Goal: Task Accomplishment & Management: Complete application form

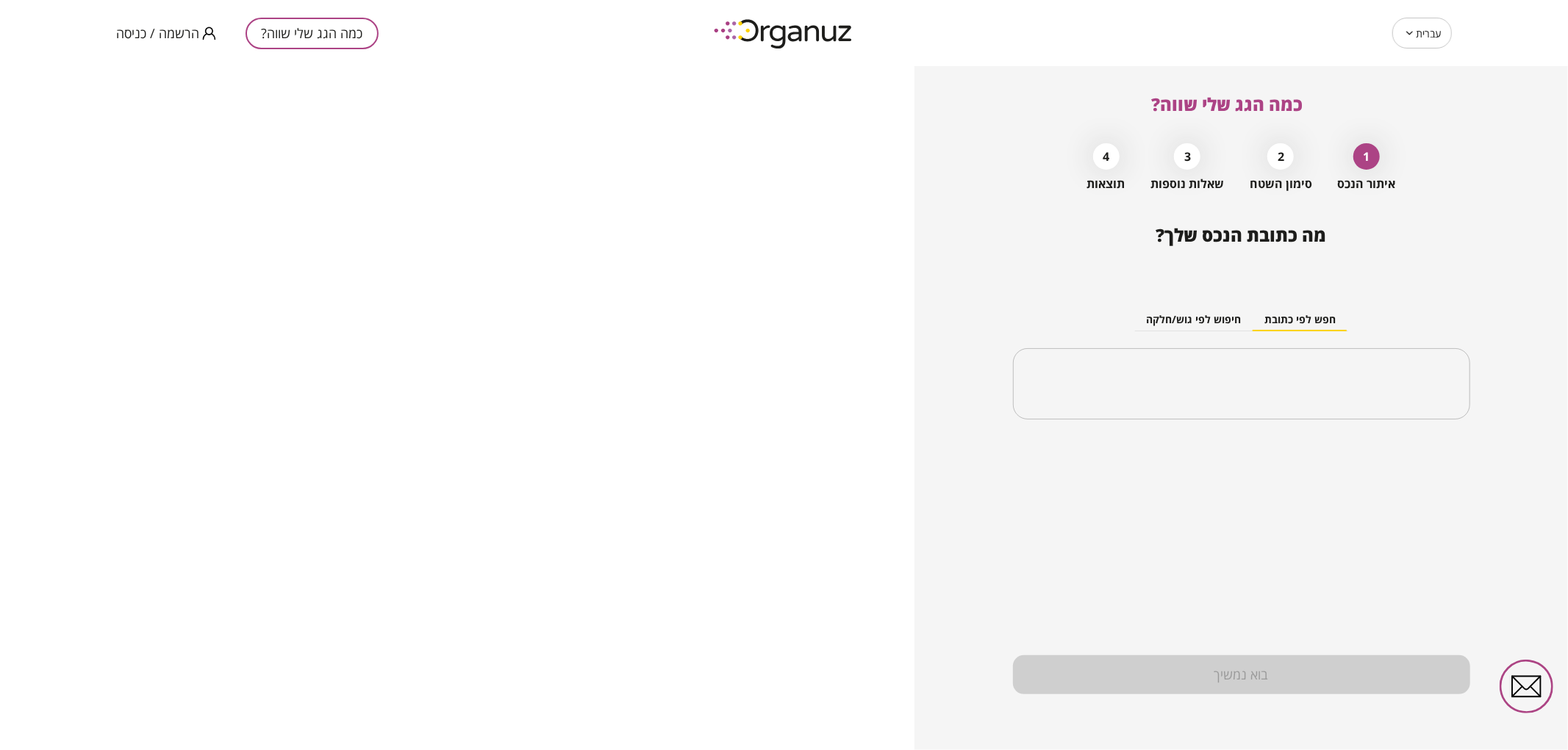
click at [143, 37] on span "הרשמה / כניסה" at bounding box center [158, 33] width 83 height 15
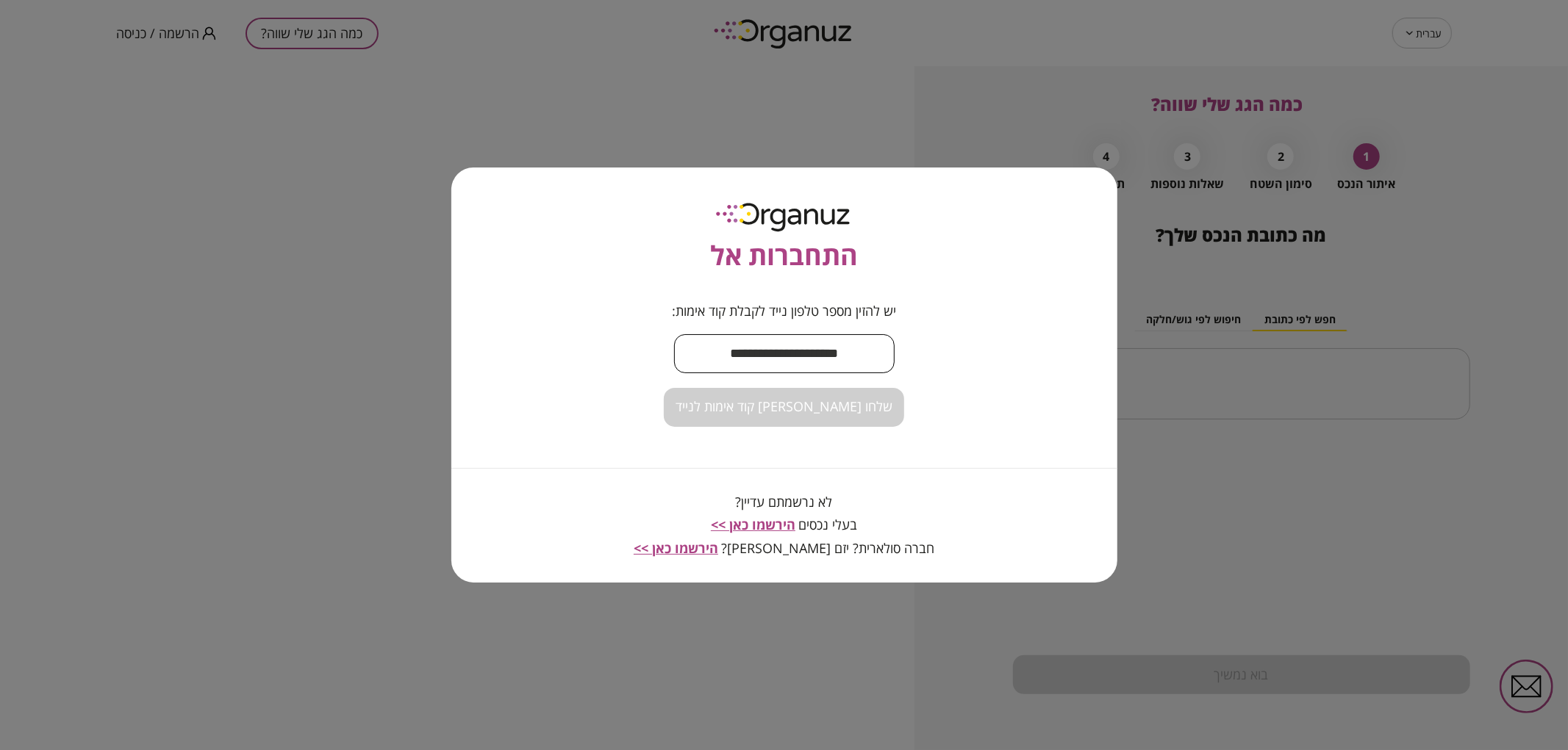
click at [833, 357] on input "text" at bounding box center [784, 354] width 220 height 44
type input "**********"
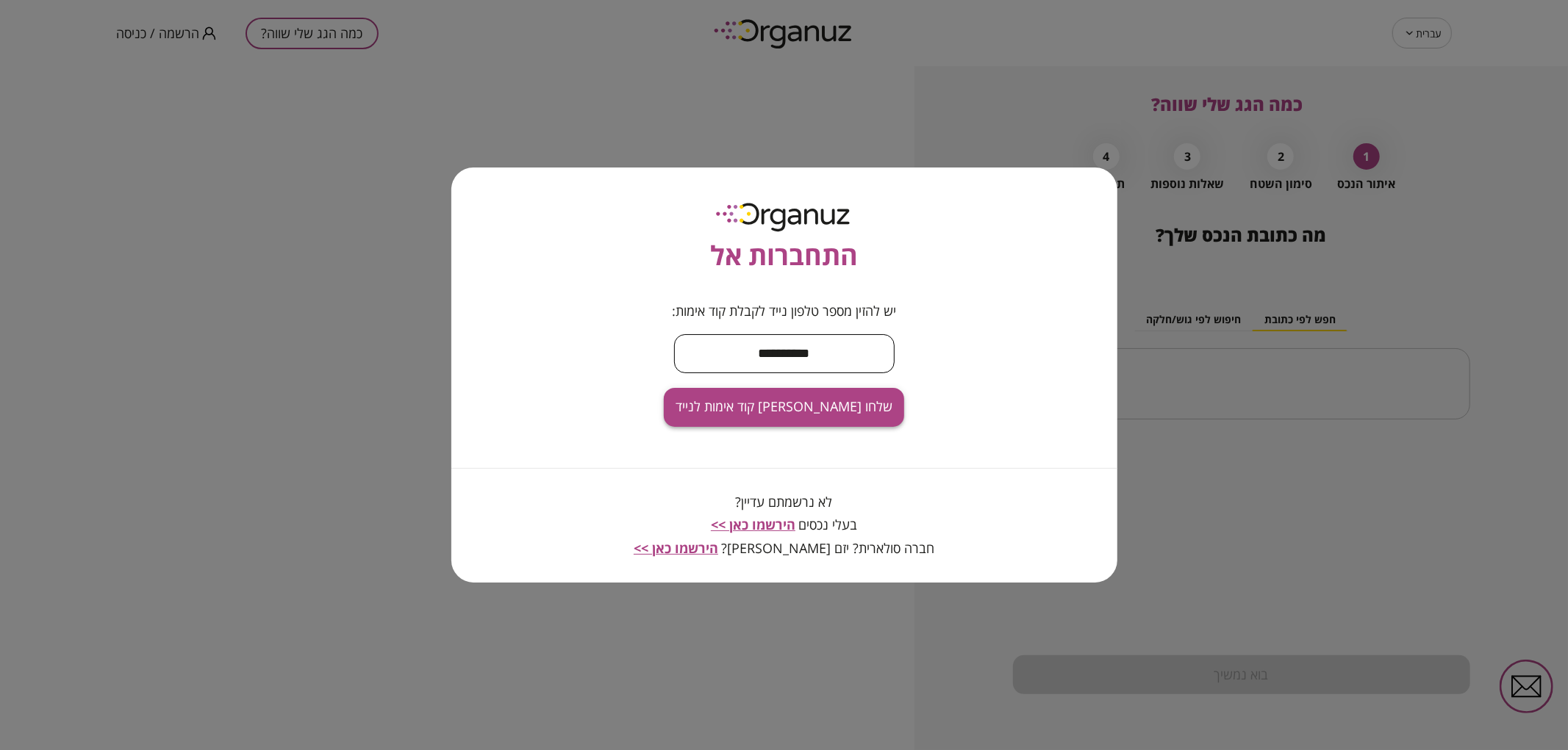
click at [798, 399] on span "שלחו [PERSON_NAME] קוד אימות לנייד" at bounding box center [784, 407] width 217 height 16
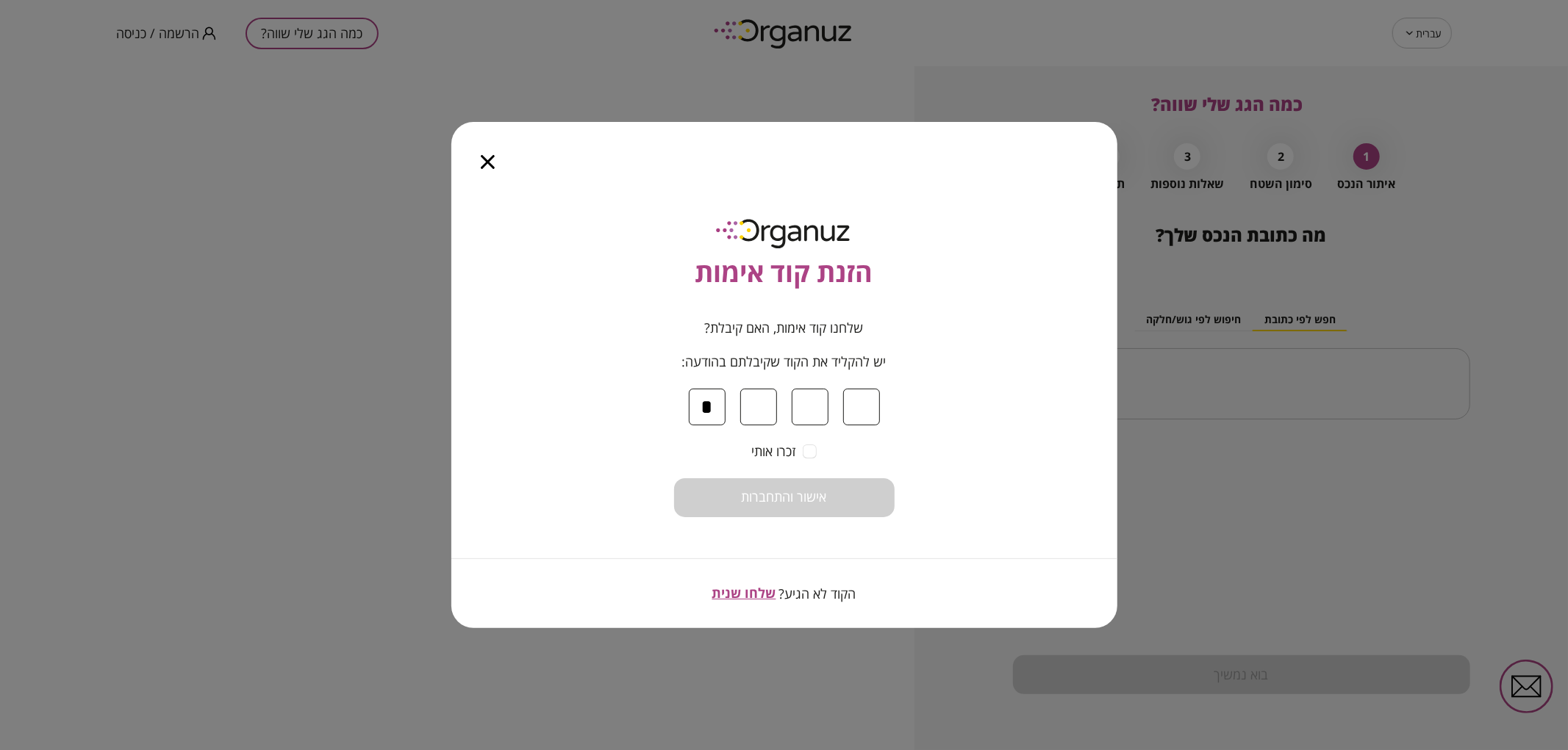
type input "*"
click at [790, 490] on span "אישור והתחברות" at bounding box center [784, 497] width 85 height 16
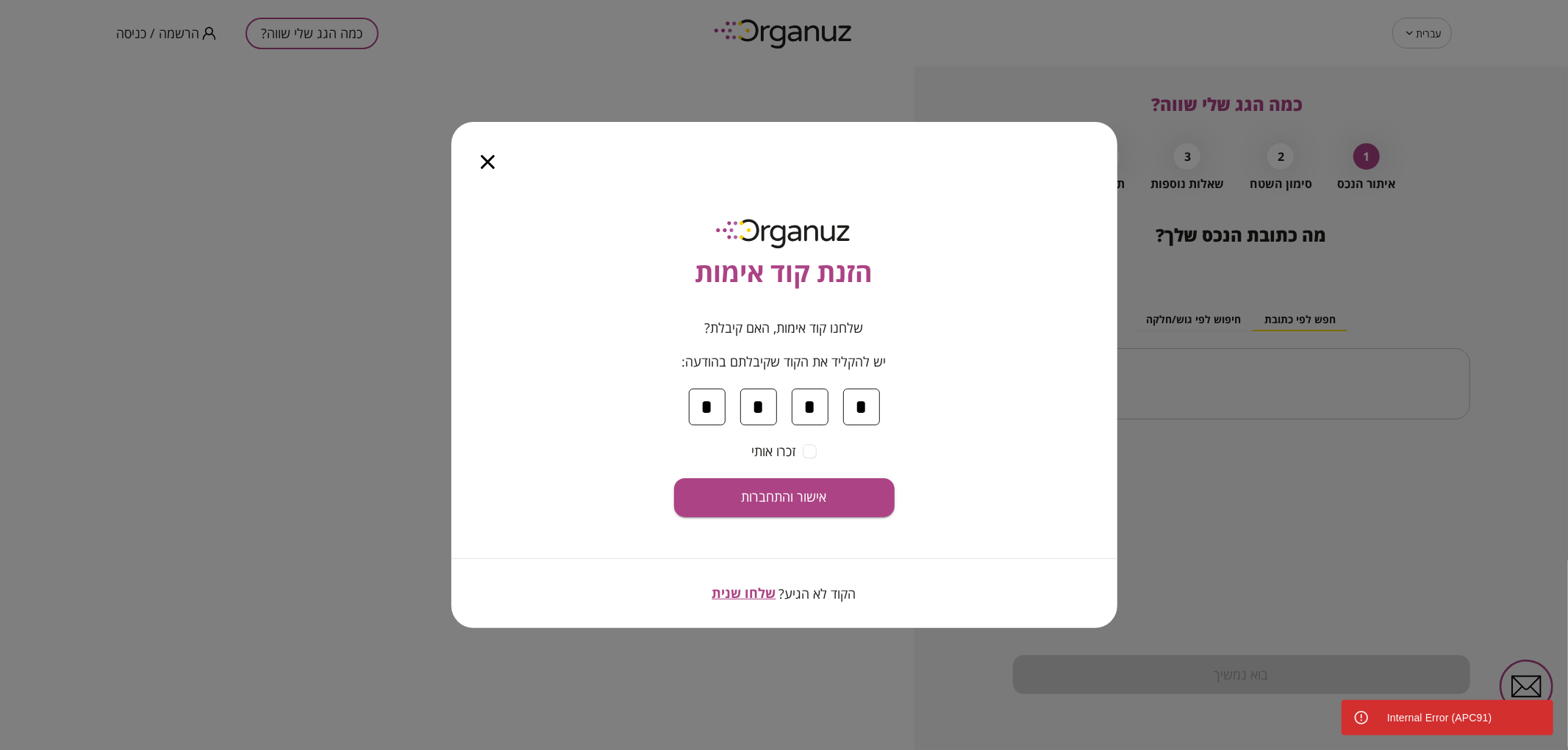
click at [480, 148] on div at bounding box center [488, 153] width 73 height 62
click at [708, 391] on input "*" at bounding box center [707, 408] width 37 height 37
click at [867, 405] on input "*" at bounding box center [861, 408] width 37 height 37
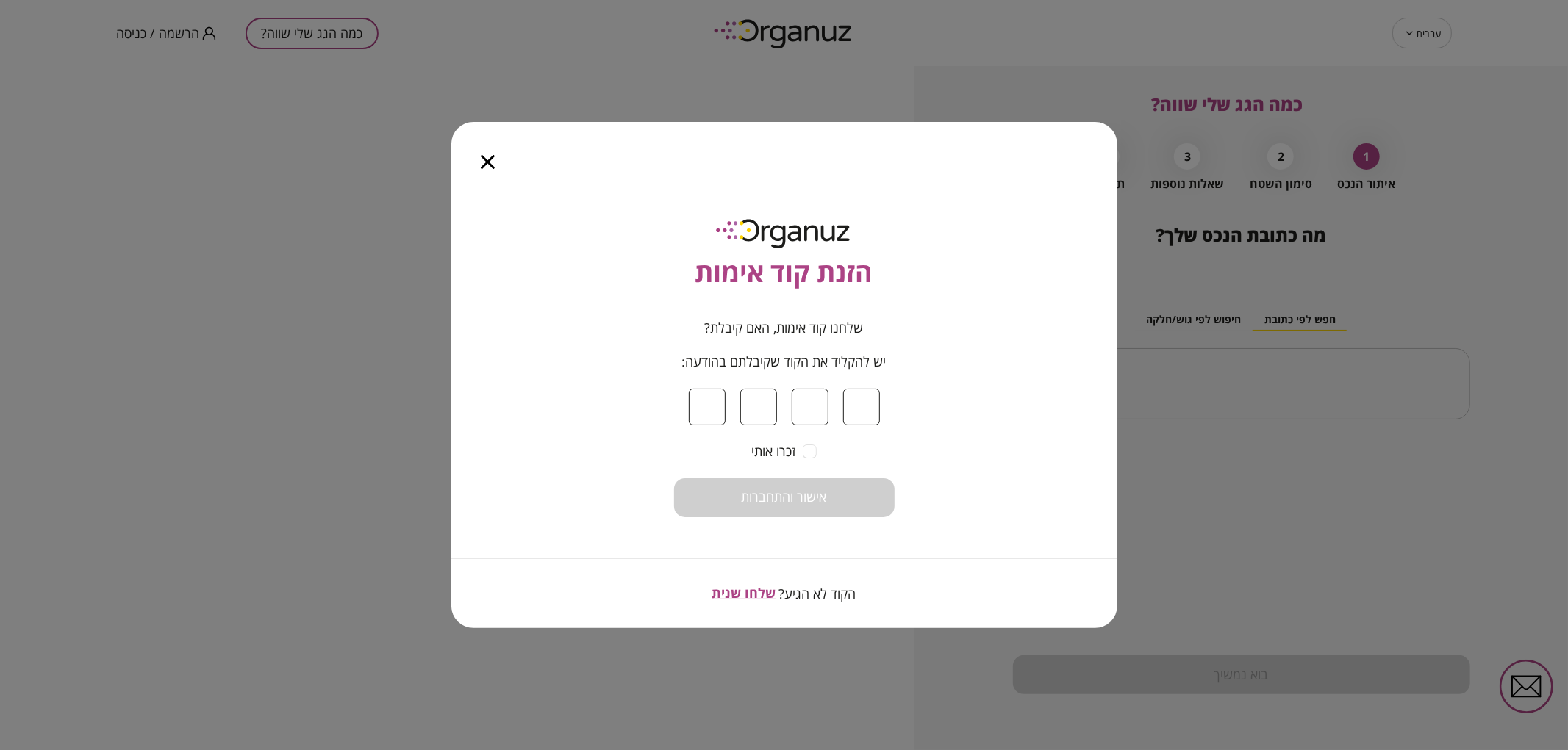
type input "*"
click at [831, 495] on button "אישור והתחברות" at bounding box center [784, 498] width 220 height 39
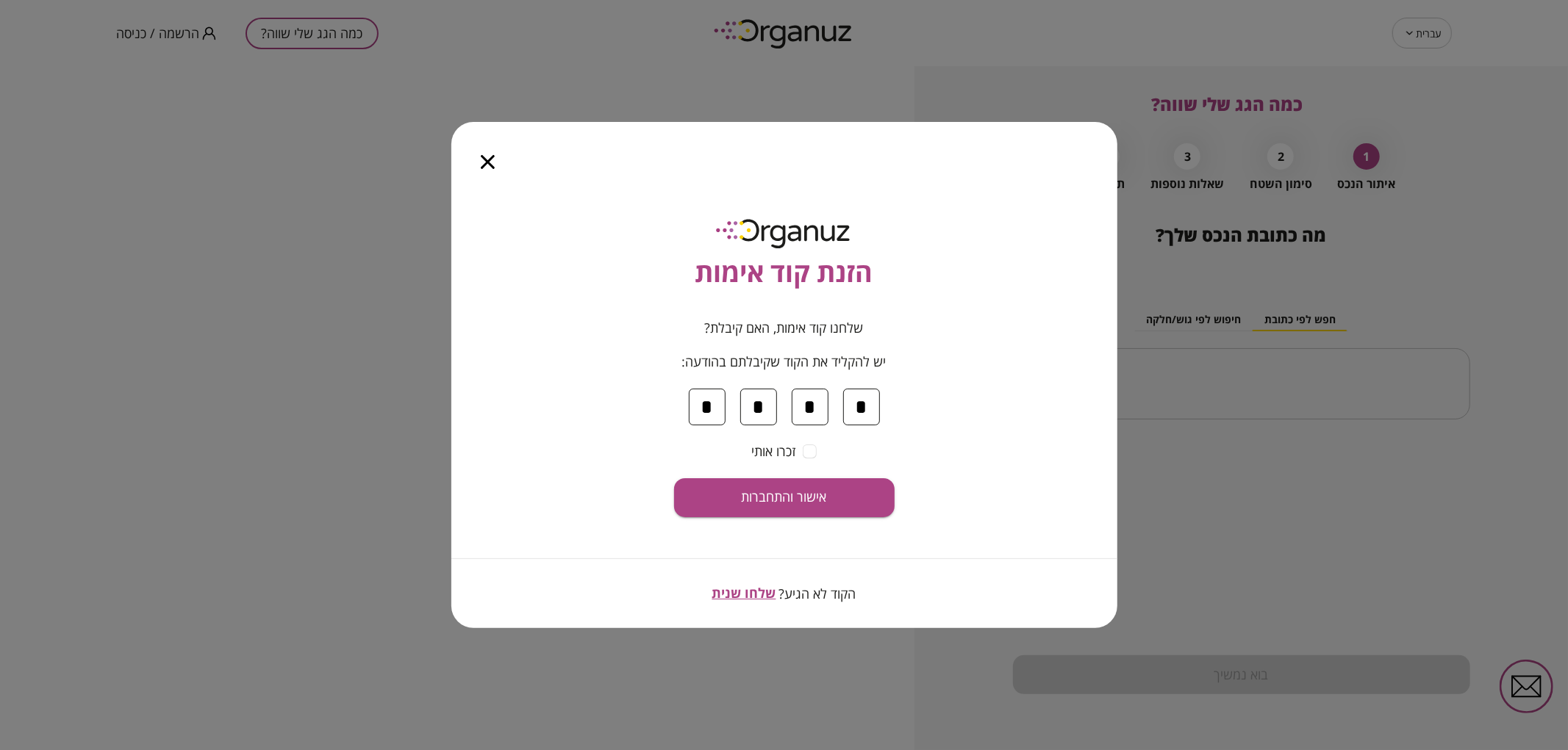
click at [859, 392] on input "*" at bounding box center [861, 408] width 37 height 37
click at [855, 395] on input "*" at bounding box center [861, 408] width 37 height 37
click at [870, 409] on input "*" at bounding box center [861, 408] width 37 height 37
type input "*"
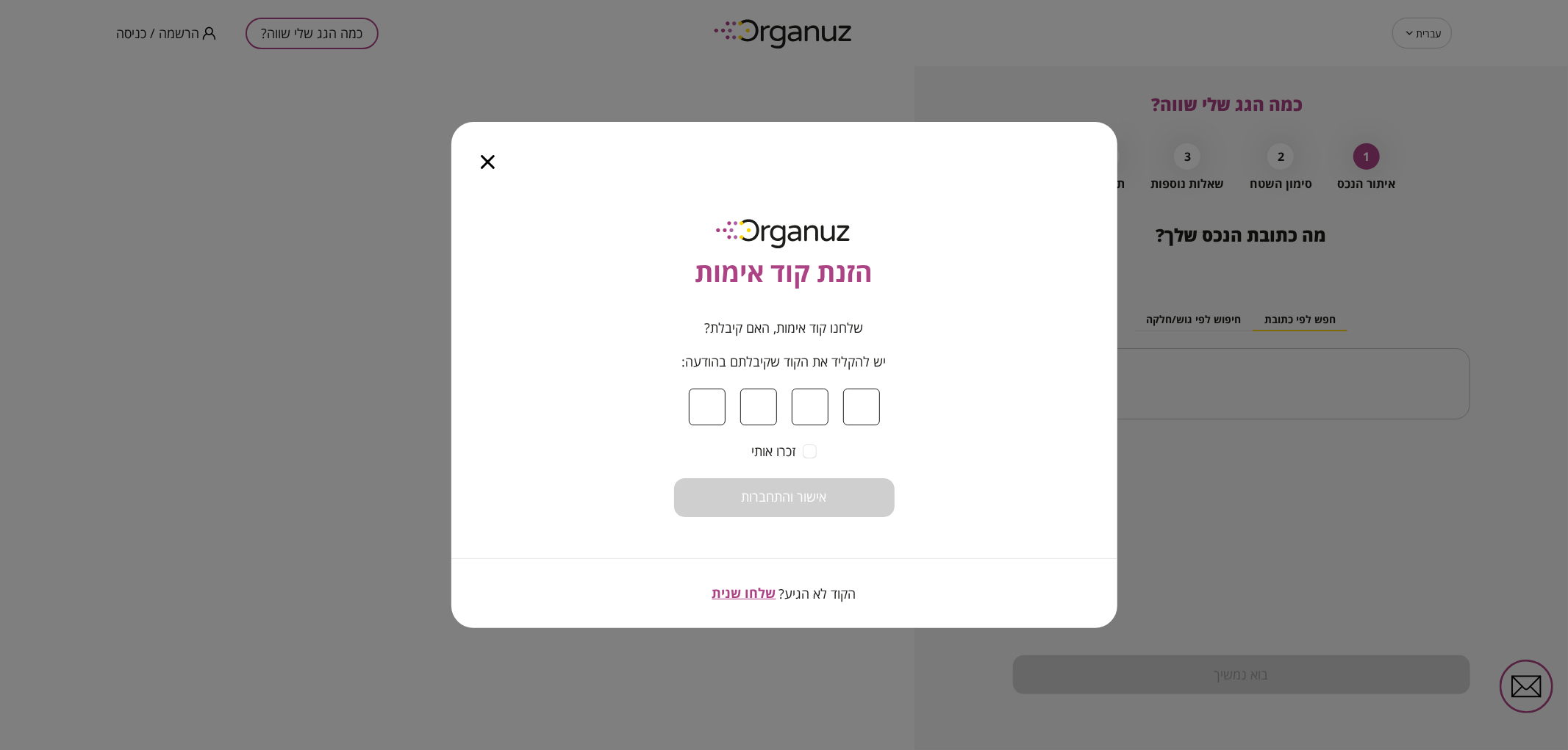
type input "*"
click at [825, 489] on span "אישור והתחברות" at bounding box center [784, 497] width 85 height 16
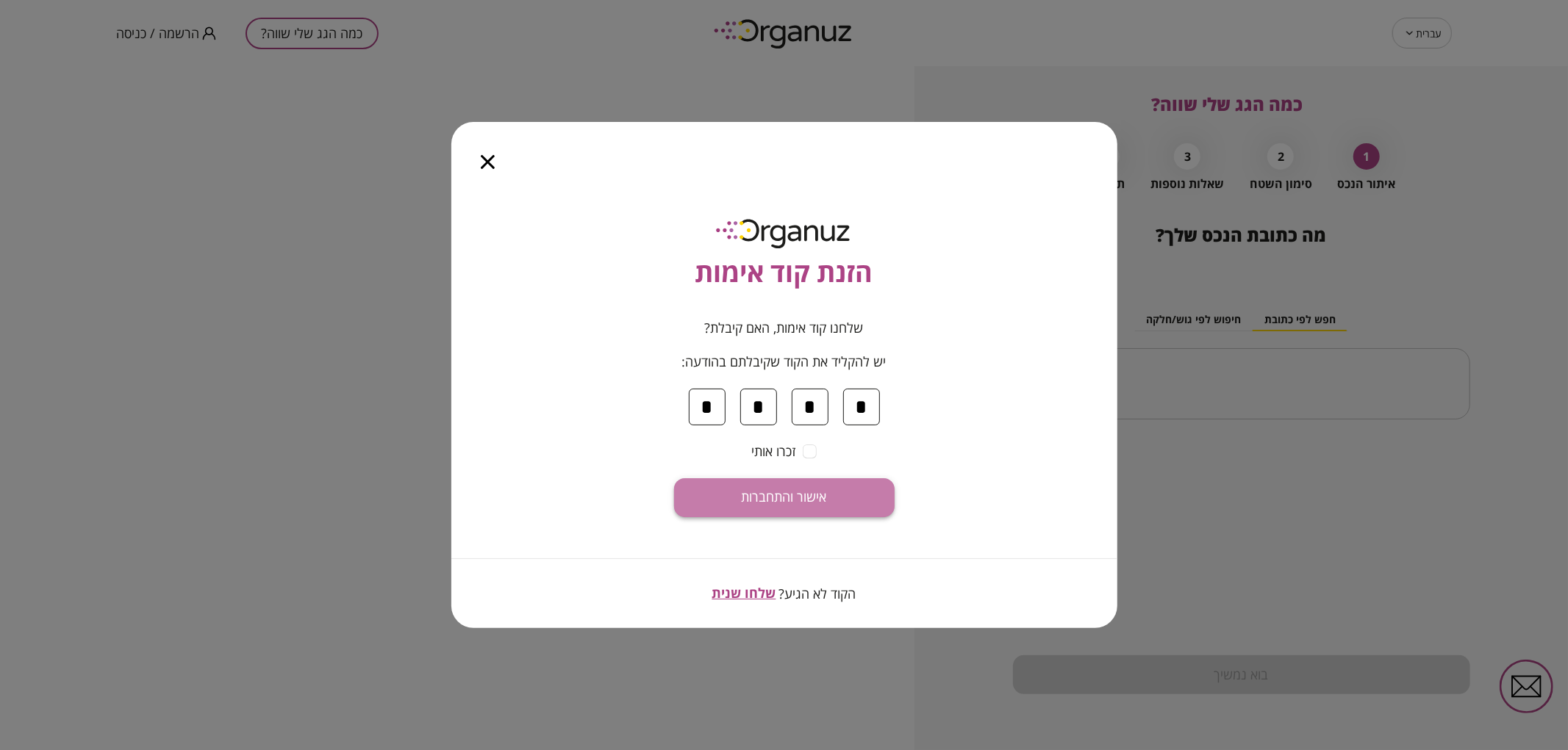
click at [830, 497] on button "אישור והתחברות" at bounding box center [784, 498] width 220 height 39
